Goal: Task Accomplishment & Management: Complete application form

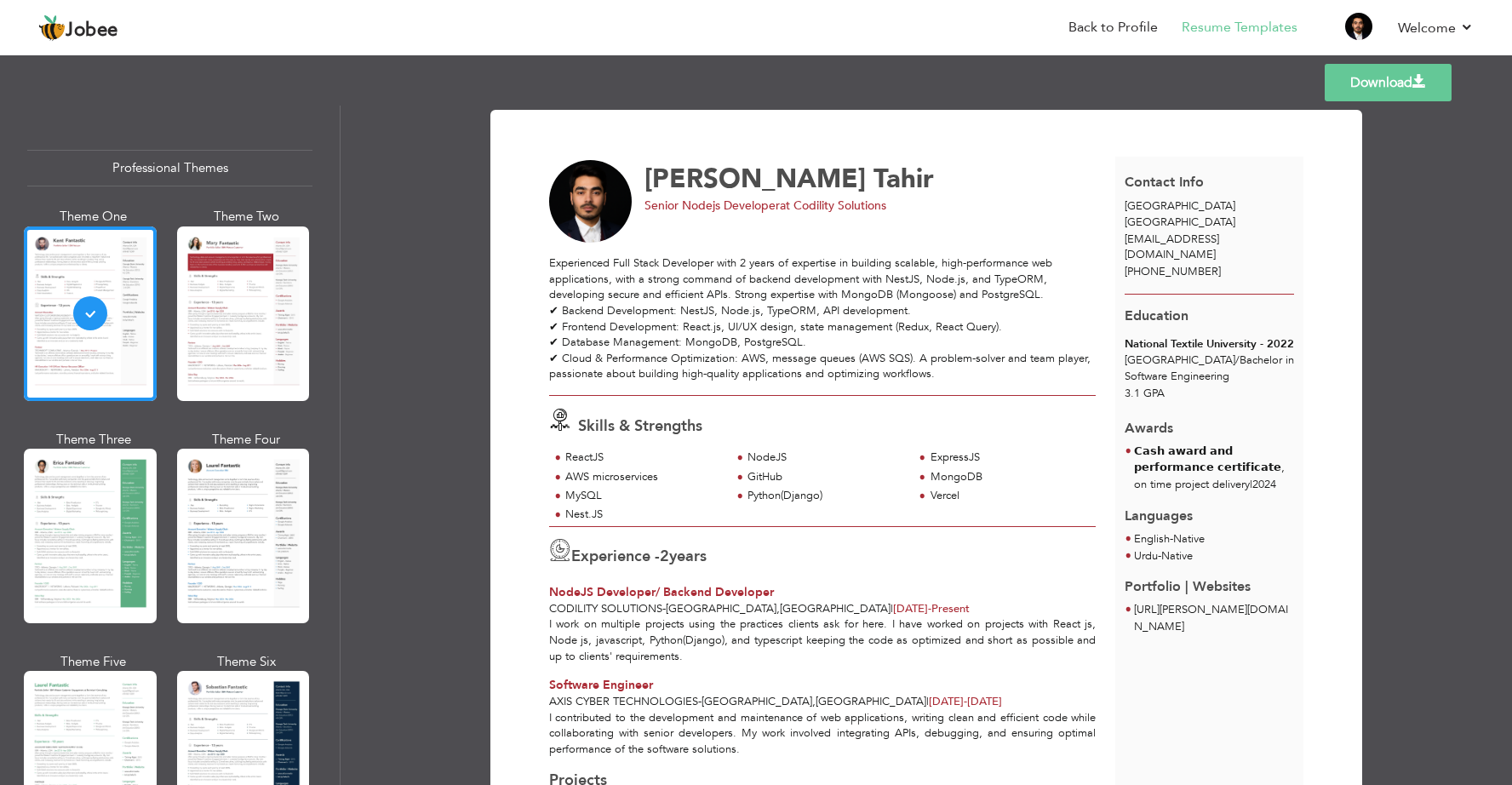
click at [1403, 89] on link "Download" at bounding box center [1388, 82] width 127 height 37
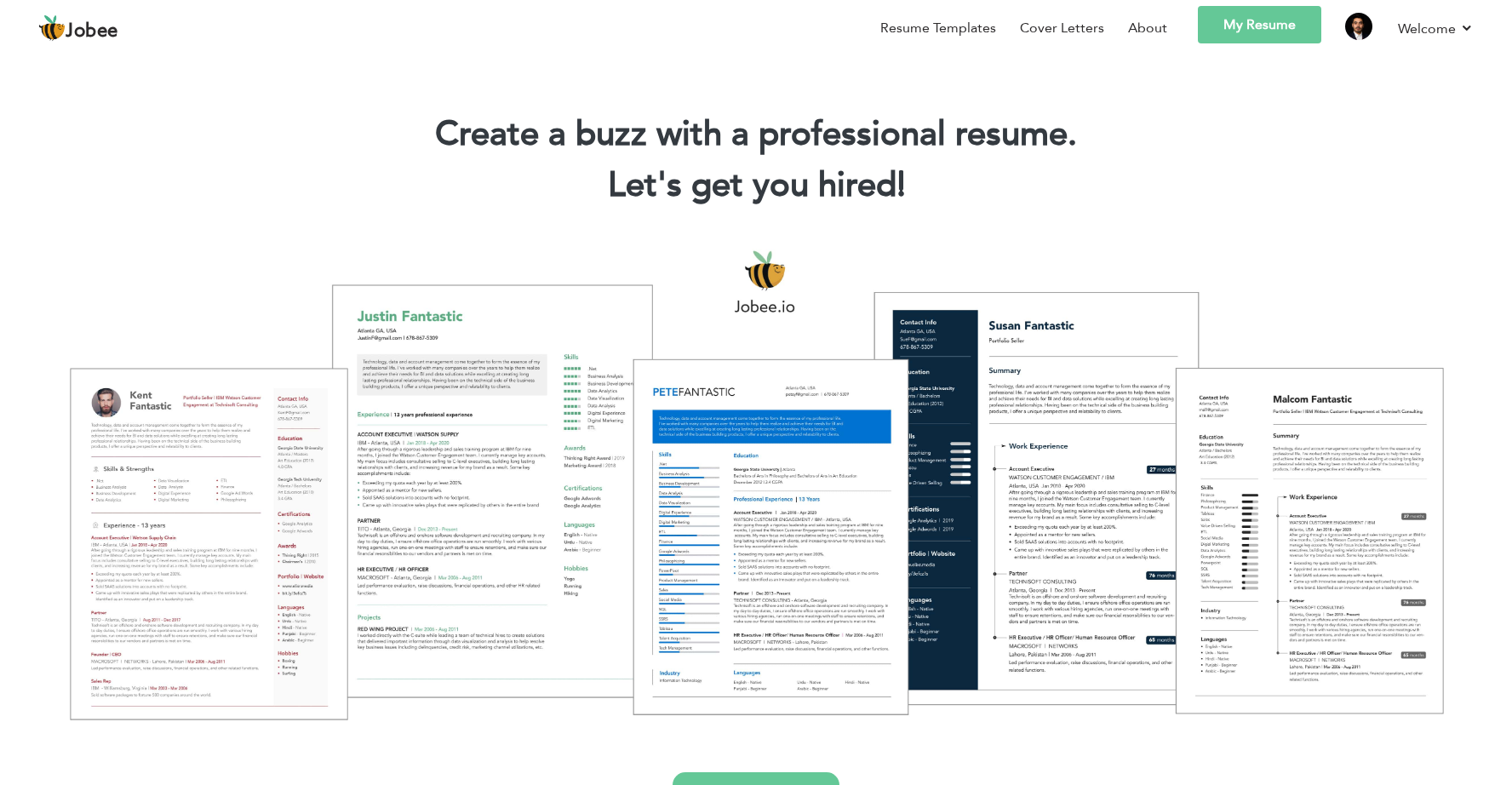
click at [1272, 21] on link "My Resume" at bounding box center [1259, 24] width 124 height 37
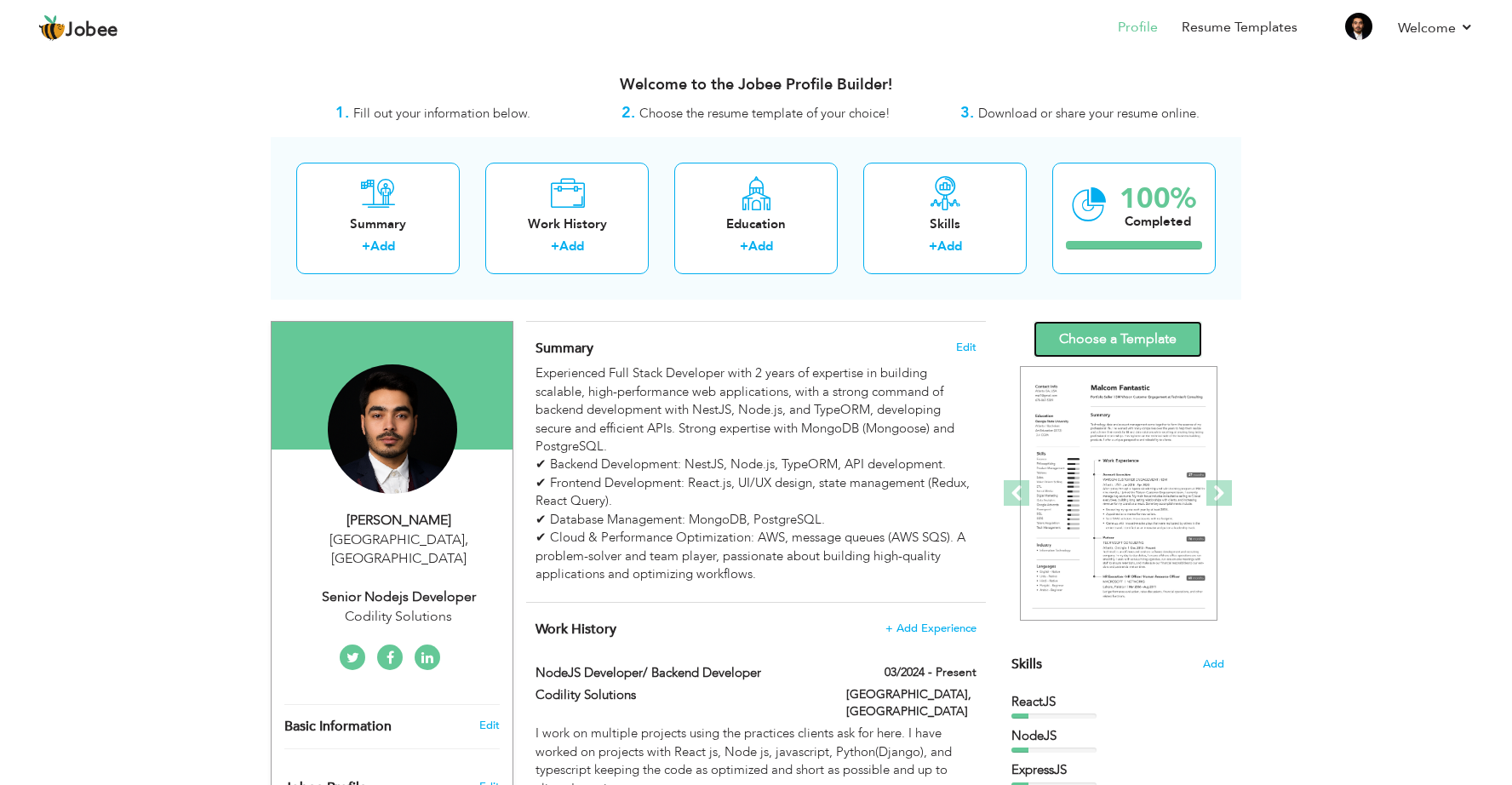
click at [1118, 342] on link "Choose a Template" at bounding box center [1118, 340] width 169 height 37
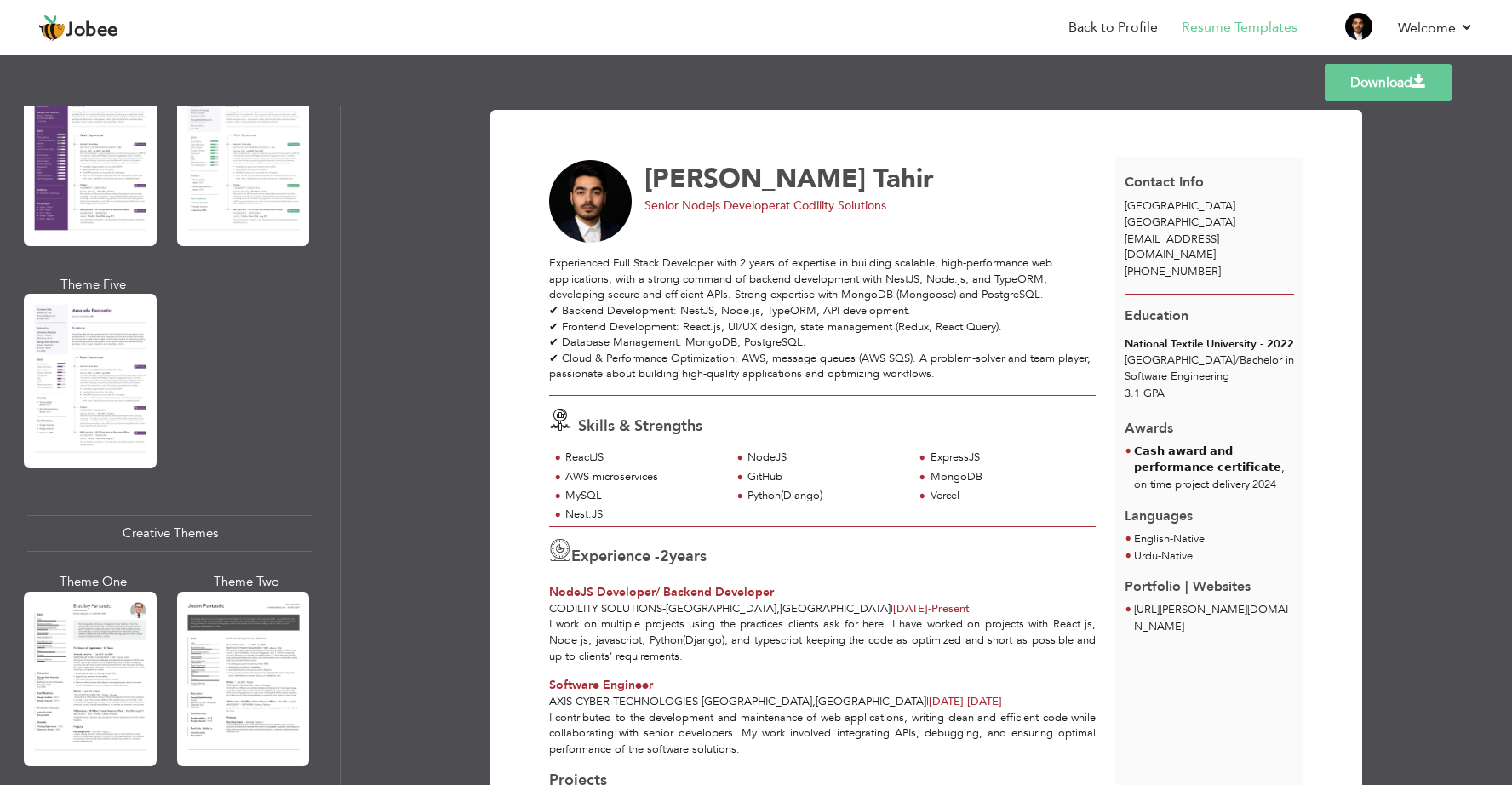
scroll to position [2792, 0]
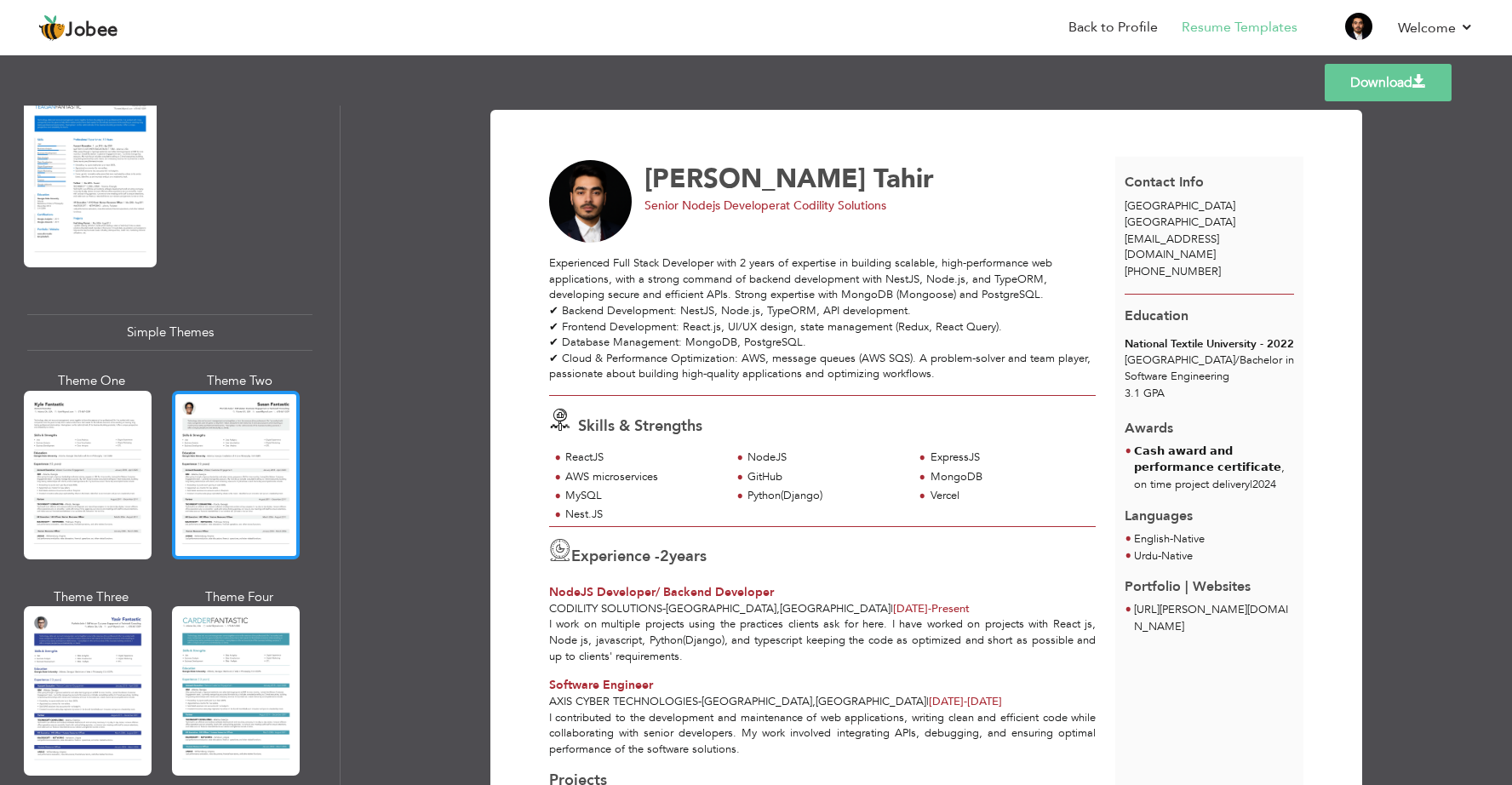
click at [220, 472] on div at bounding box center [235, 476] width 128 height 169
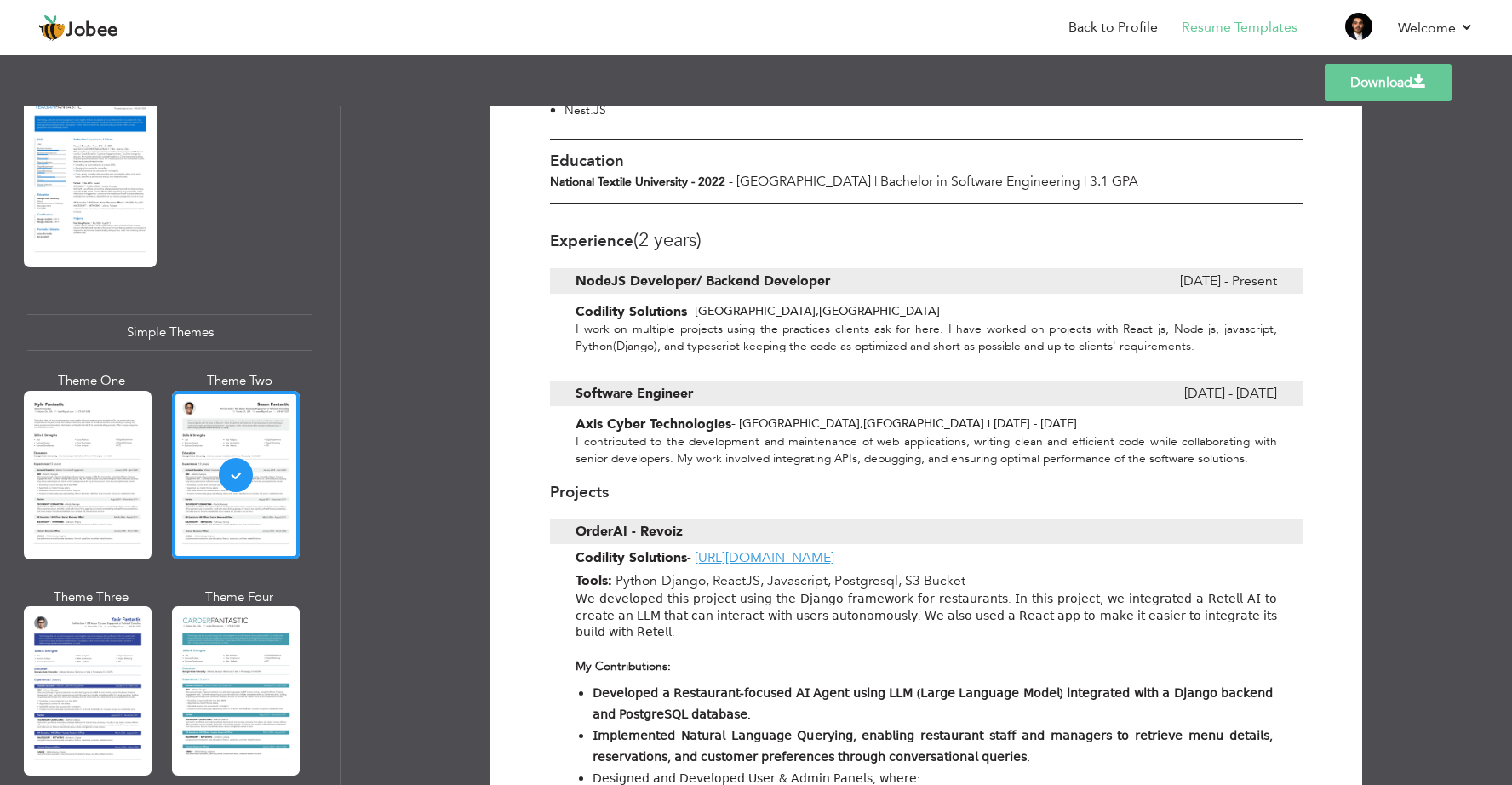
scroll to position [0, 0]
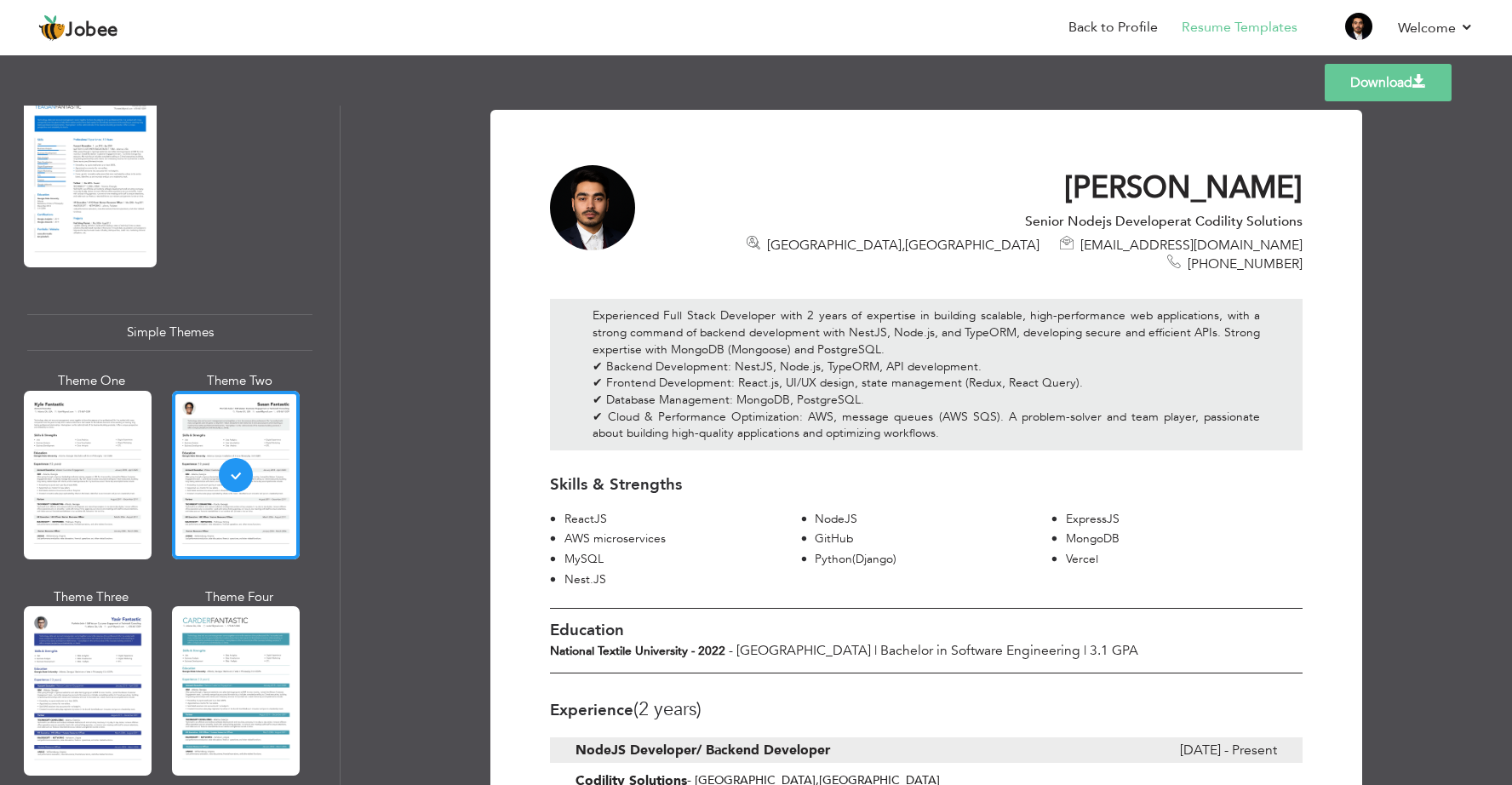
click at [1426, 87] on link "Download" at bounding box center [1388, 82] width 127 height 37
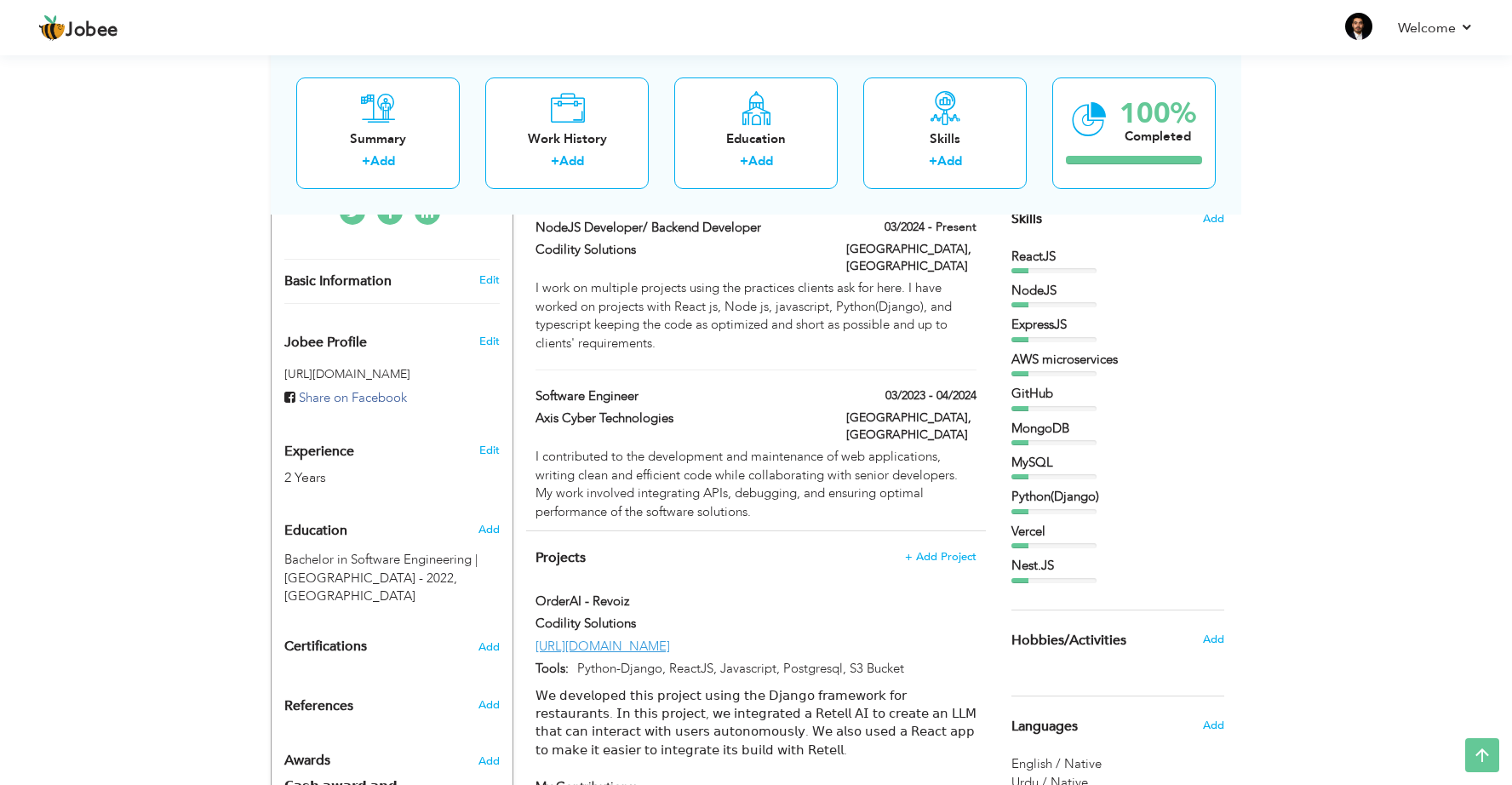
scroll to position [413, 0]
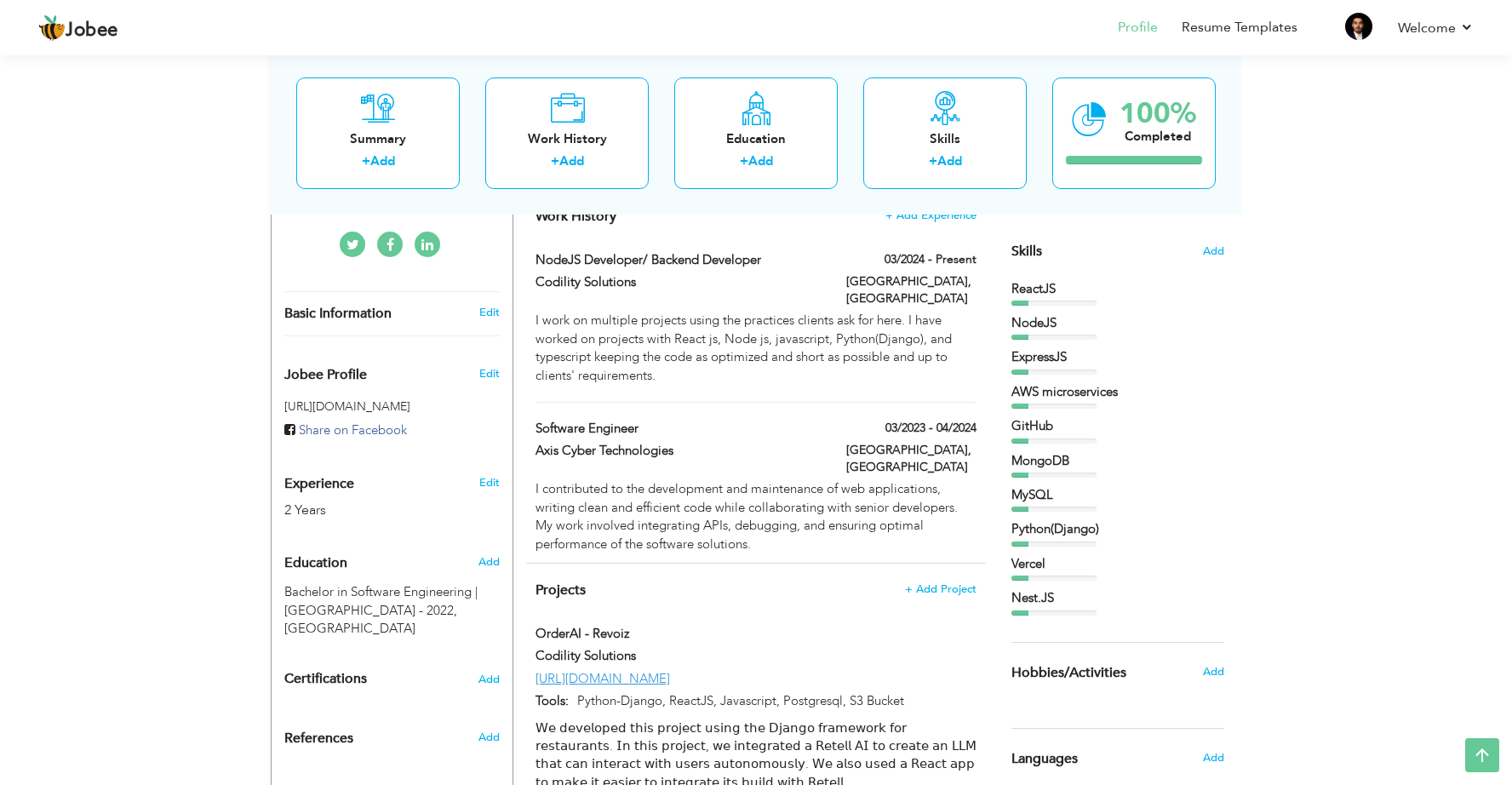
click at [1029, 247] on span "Skills" at bounding box center [1026, 252] width 30 height 19
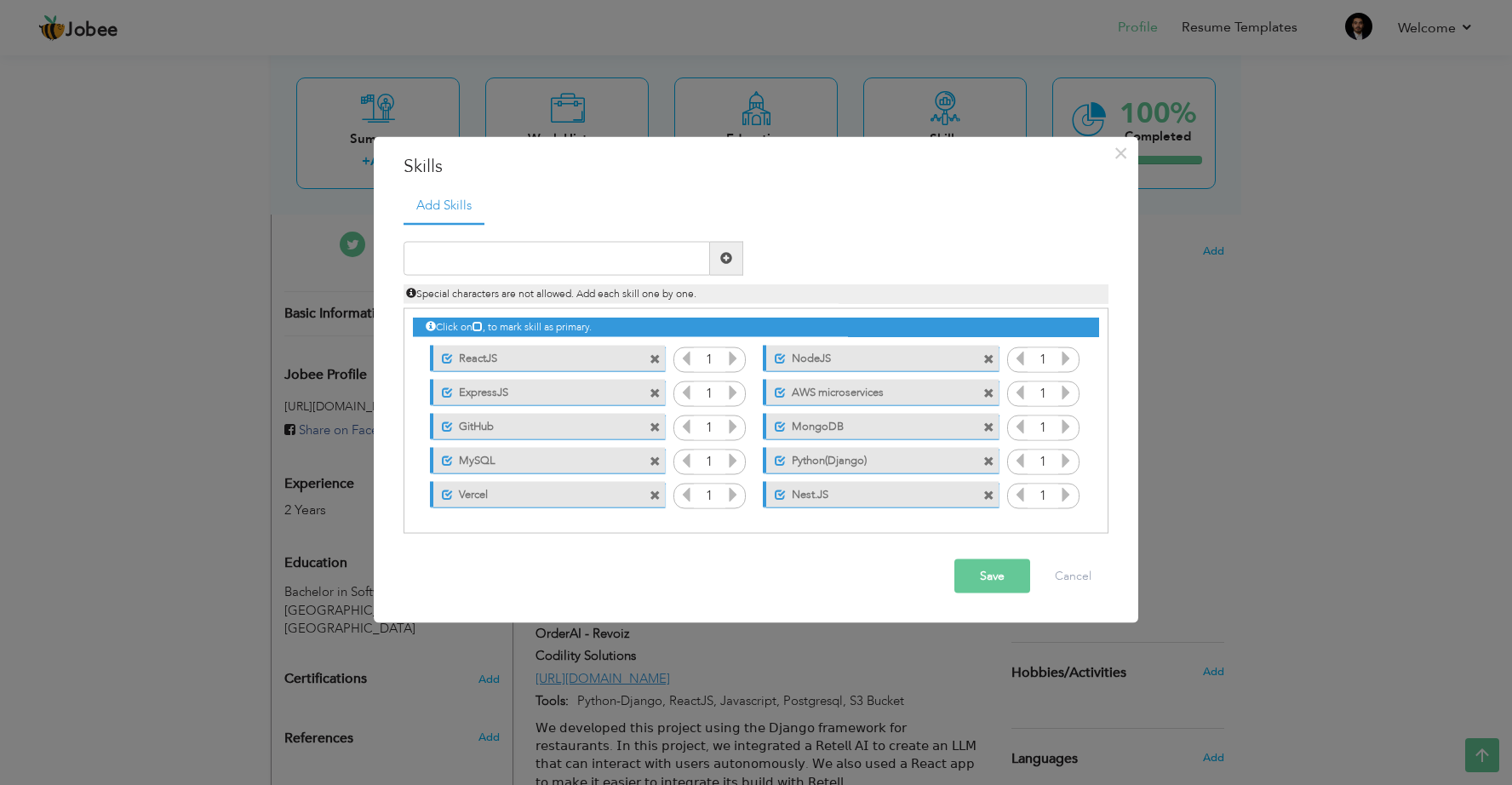
drag, startPoint x: 503, startPoint y: 361, endPoint x: 499, endPoint y: 407, distance: 46.2
click at [499, 407] on div "Click on , to mark skill as primary. Unmark as primary skill. ReactJS 1 NodeJS …" at bounding box center [756, 410] width 686 height 203
click at [432, 358] on div "Unmark as primary skill. ReactJS" at bounding box center [548, 358] width 235 height 25
click at [449, 363] on span at bounding box center [447, 359] width 11 height 11
click at [683, 362] on icon at bounding box center [686, 358] width 16 height 16
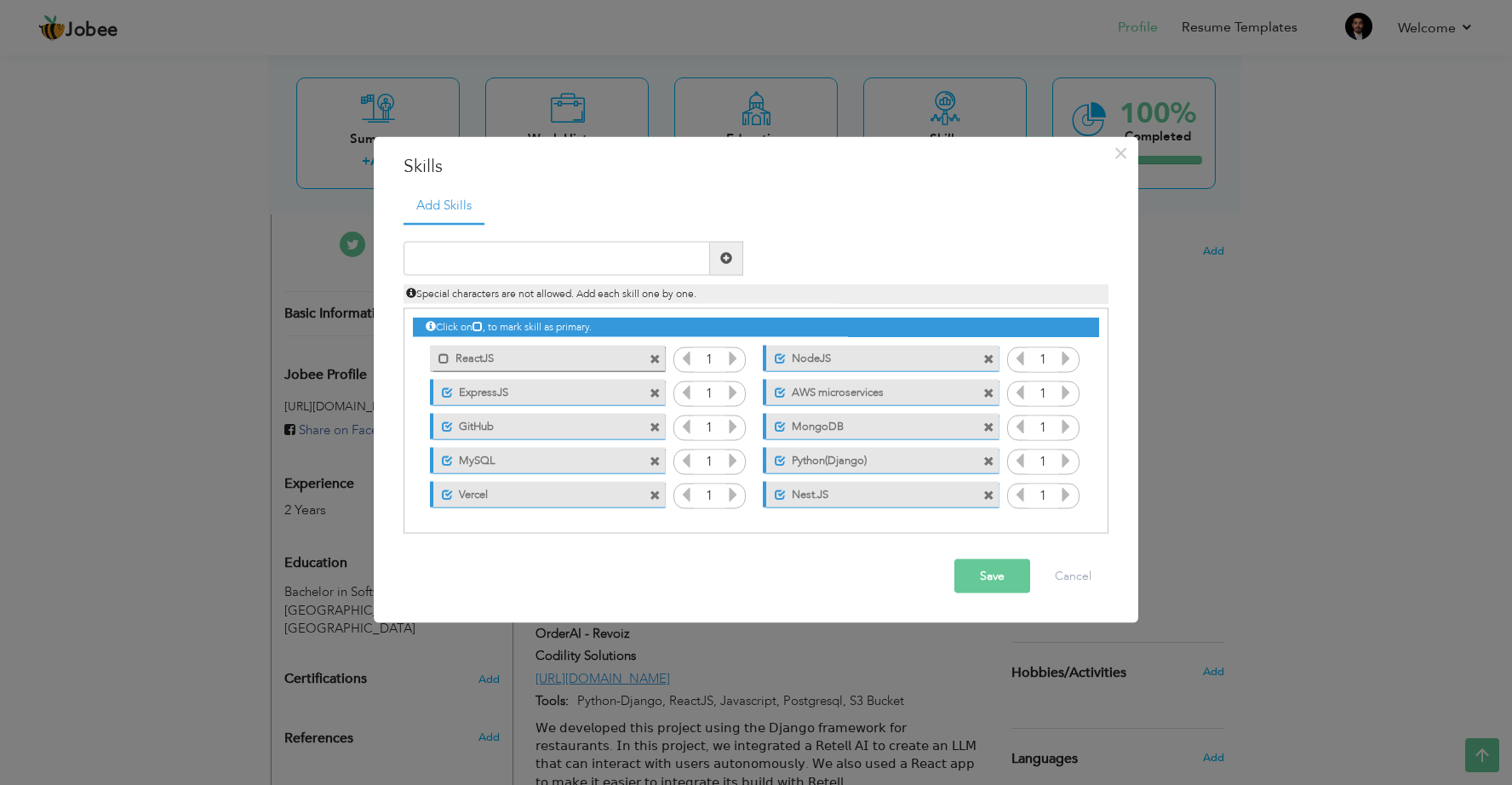
click at [685, 361] on icon at bounding box center [686, 358] width 16 height 16
click at [734, 360] on icon at bounding box center [733, 358] width 16 height 16
click at [686, 358] on icon at bounding box center [686, 358] width 16 height 16
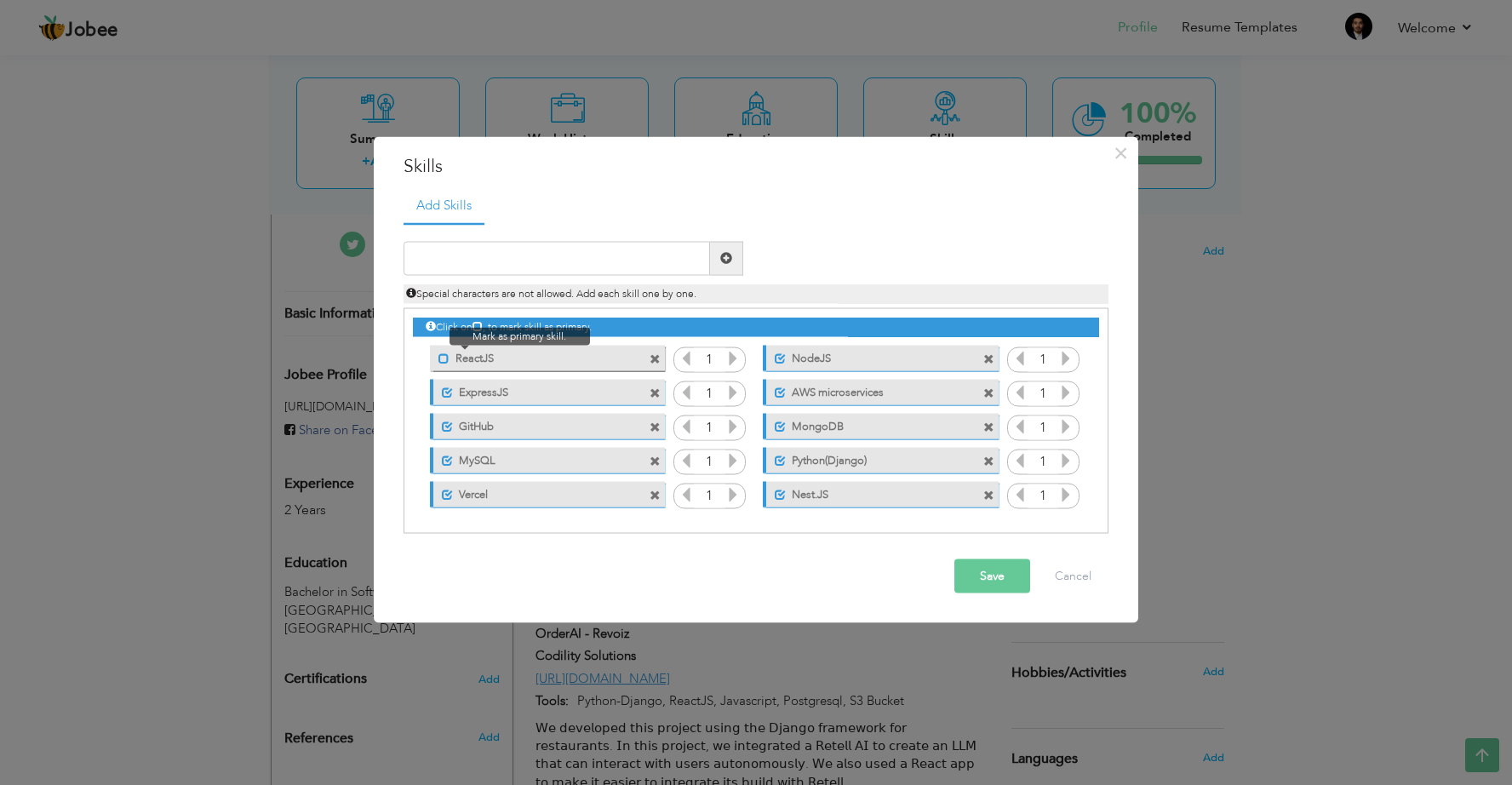
click at [444, 355] on span at bounding box center [443, 359] width 11 height 11
click at [483, 326] on icon at bounding box center [478, 327] width 10 height 10
click at [483, 327] on icon at bounding box center [478, 327] width 10 height 10
click at [605, 273] on input "text" at bounding box center [557, 258] width 307 height 34
click at [1023, 585] on button "Save" at bounding box center [992, 575] width 76 height 34
